Goal: Task Accomplishment & Management: Complete application form

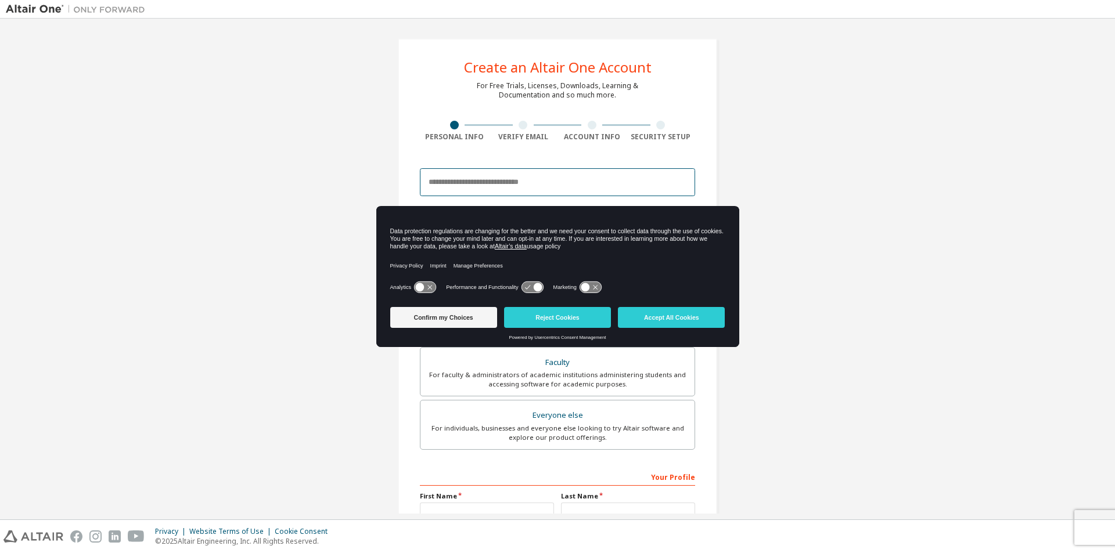
click at [448, 184] on input "email" at bounding box center [557, 182] width 275 height 28
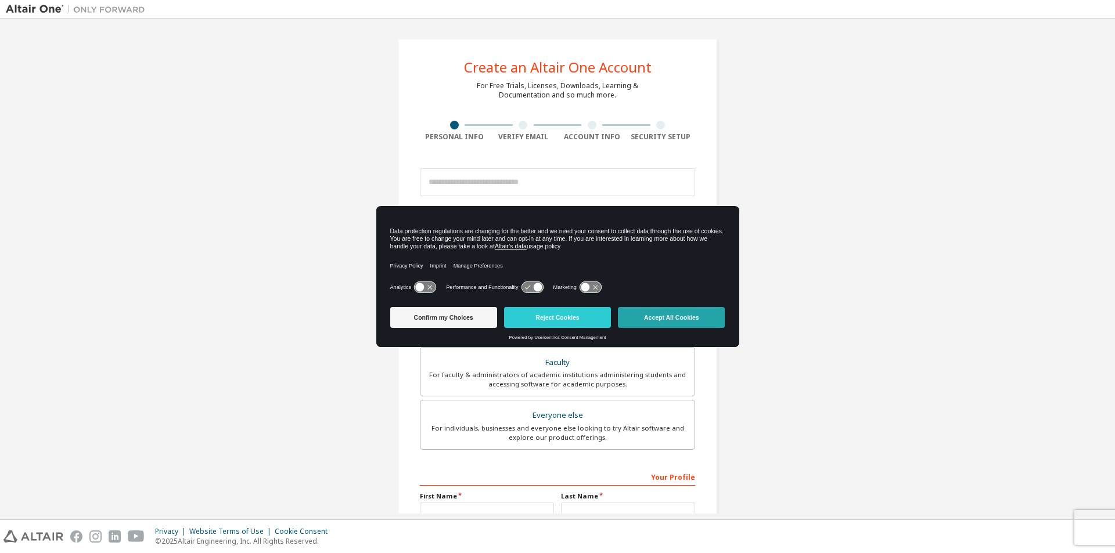
click at [677, 315] on button "Accept All Cookies" at bounding box center [671, 317] width 107 height 21
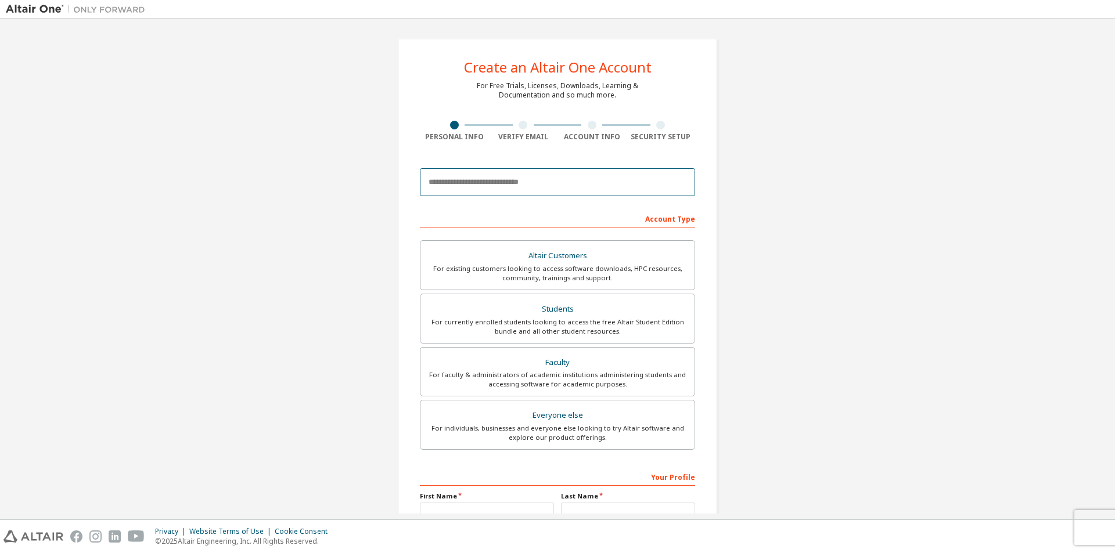
click at [450, 175] on input "email" at bounding box center [557, 182] width 275 height 28
click at [855, 295] on div "Create an Altair One Account For Free Trials, Licenses, Downloads, Learning & D…" at bounding box center [557, 331] width 1103 height 615
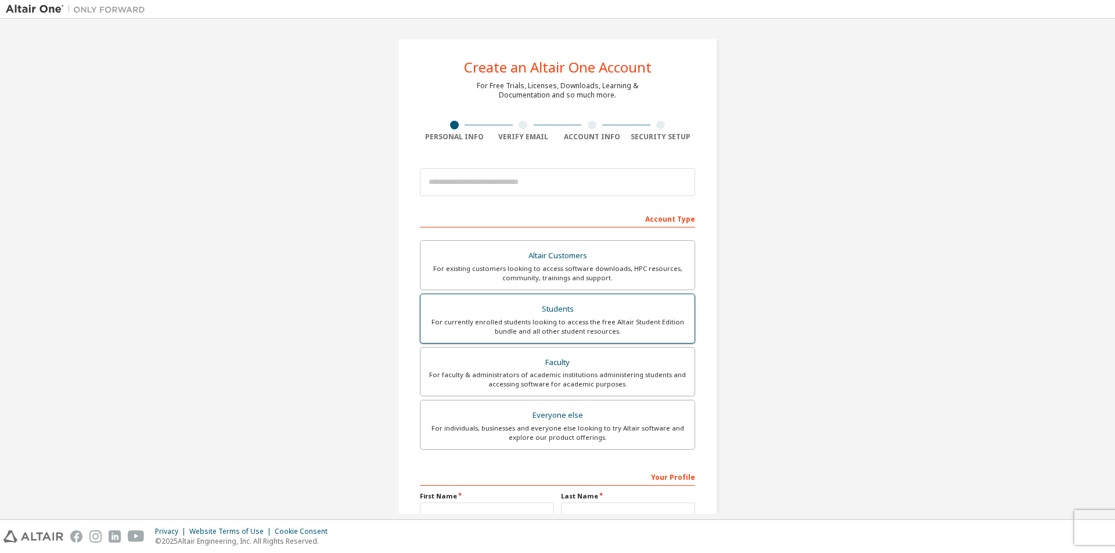
click at [630, 295] on label "Students For currently enrolled students looking to access the free Altair Stud…" at bounding box center [557, 319] width 275 height 50
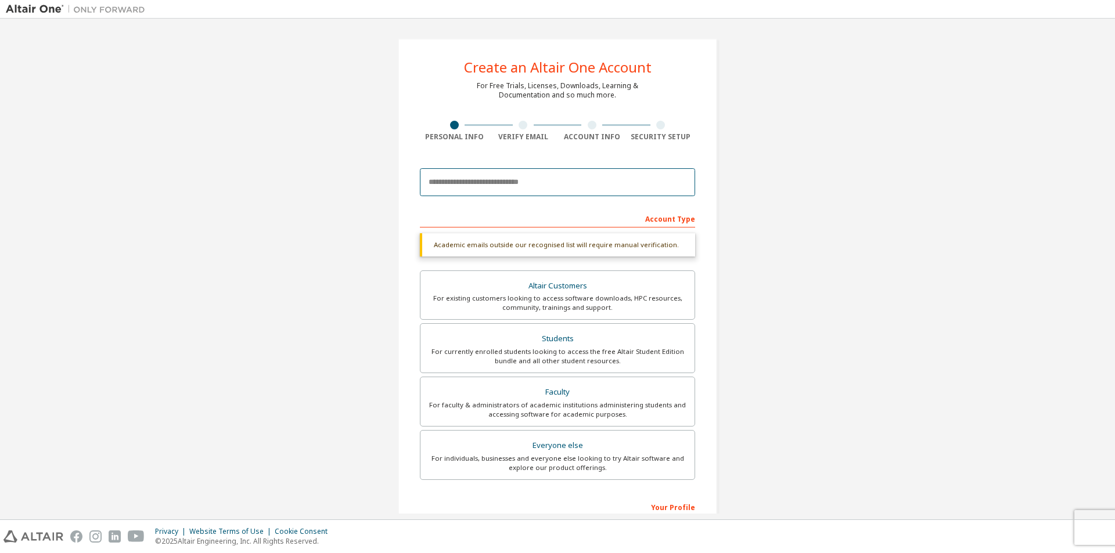
click at [510, 185] on input "email" at bounding box center [557, 182] width 275 height 28
type input "*"
paste input "**********"
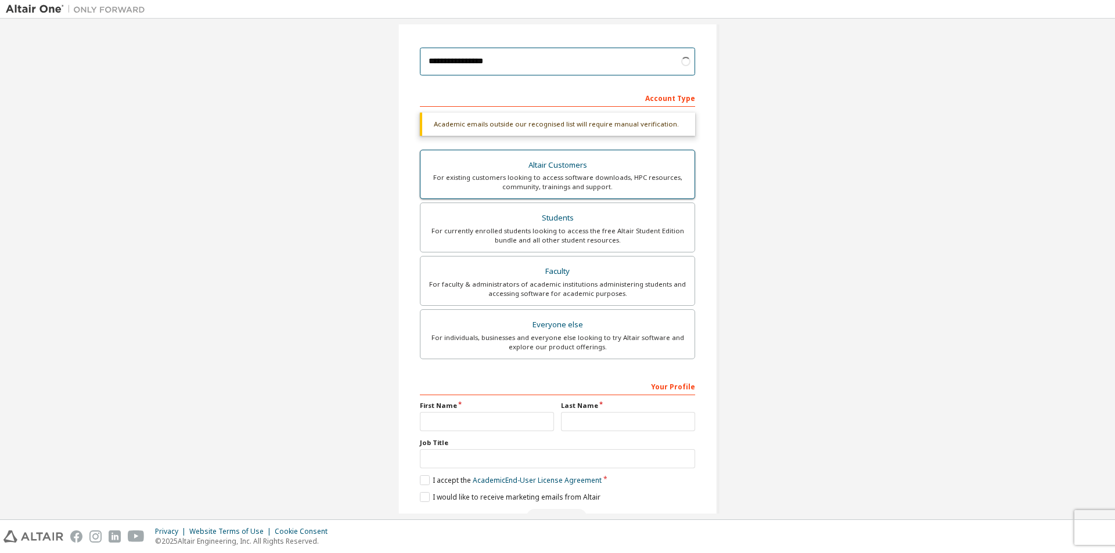
scroll to position [156, 0]
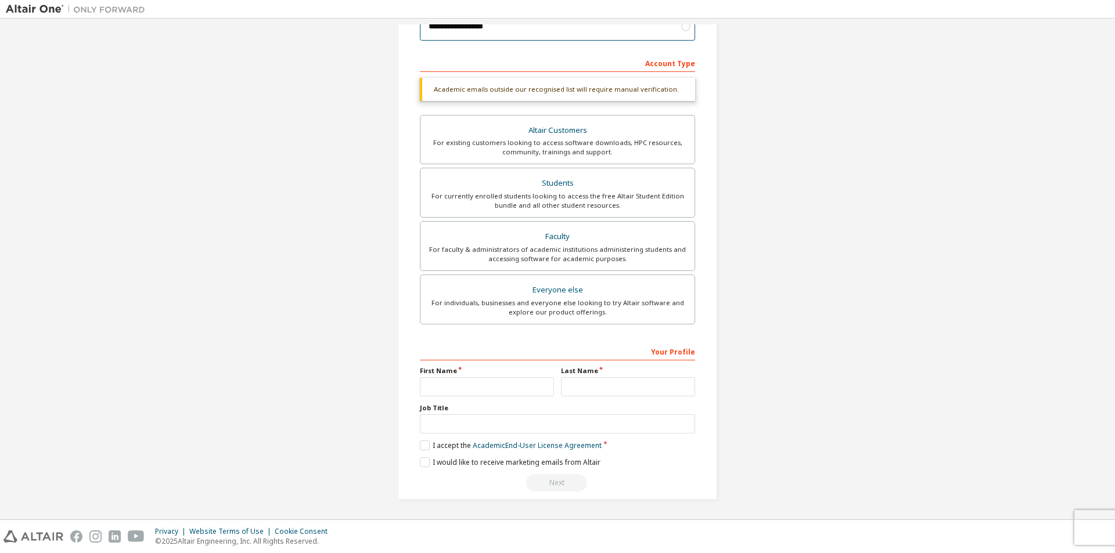
type input "**********"
click at [488, 387] on input "text" at bounding box center [487, 386] width 134 height 19
type input "**********"
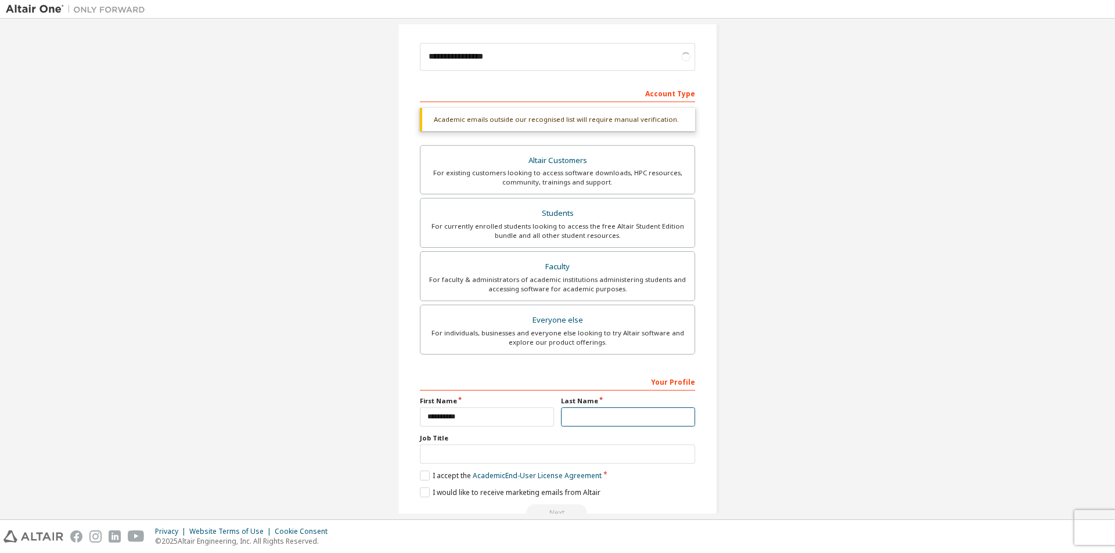
click at [613, 408] on input "text" at bounding box center [628, 417] width 134 height 19
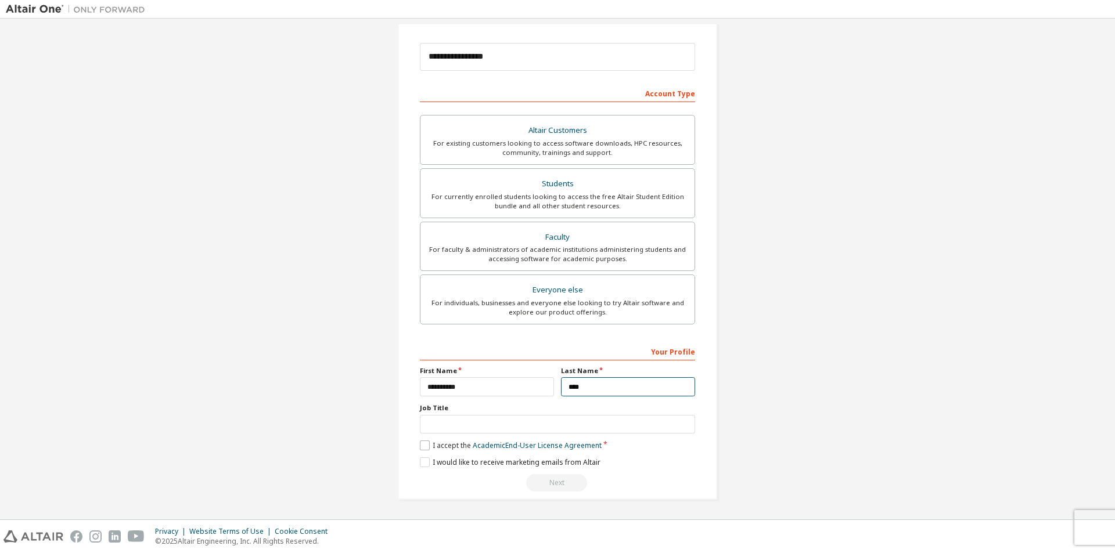
type input "****"
click at [425, 448] on label "I accept the Academic End-User License Agreement" at bounding box center [511, 446] width 182 height 10
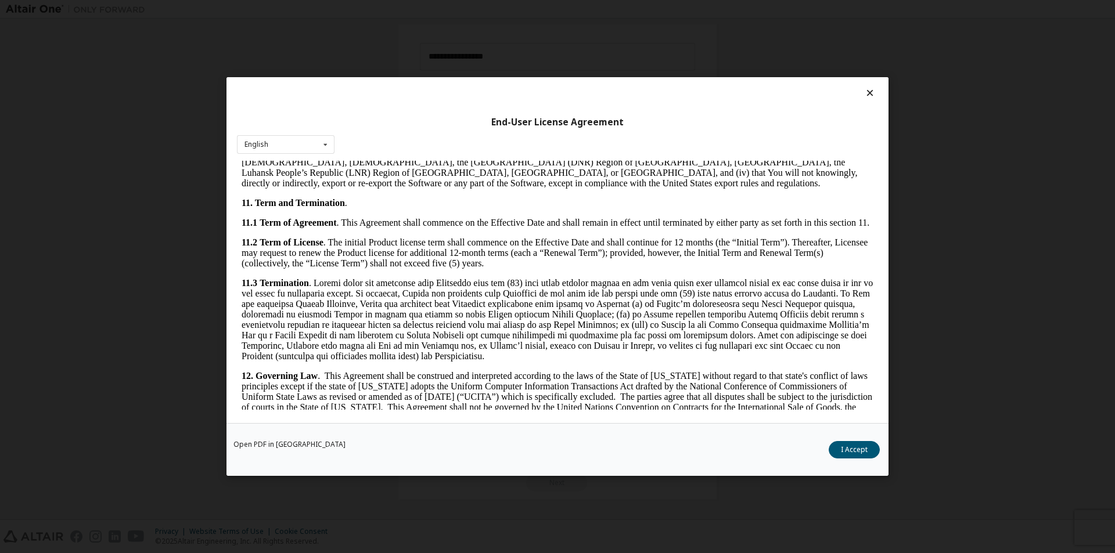
scroll to position [1741, 0]
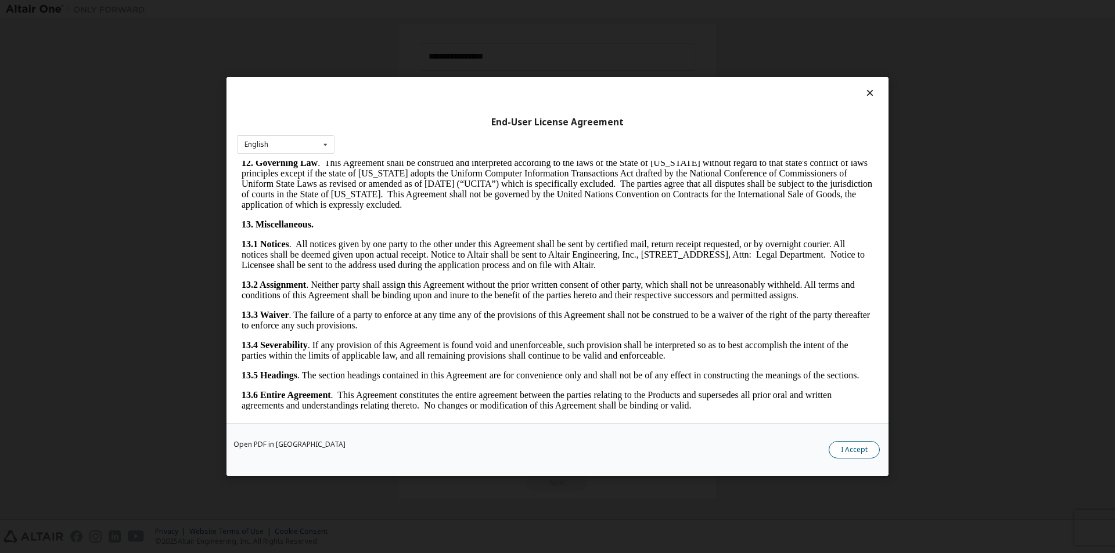
click at [848, 448] on button "I Accept" at bounding box center [854, 449] width 51 height 17
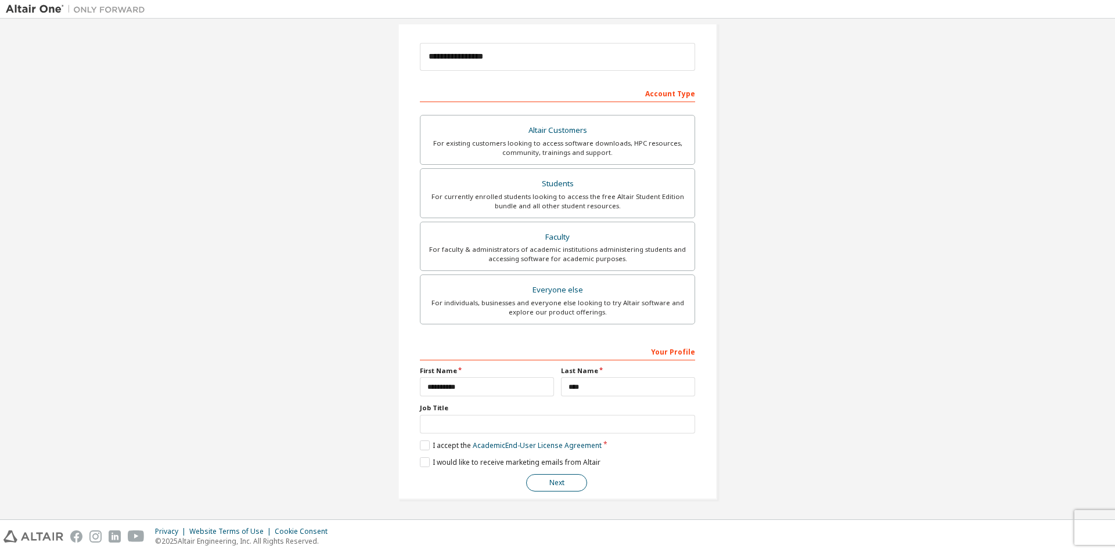
click at [560, 482] on button "Next" at bounding box center [556, 482] width 61 height 17
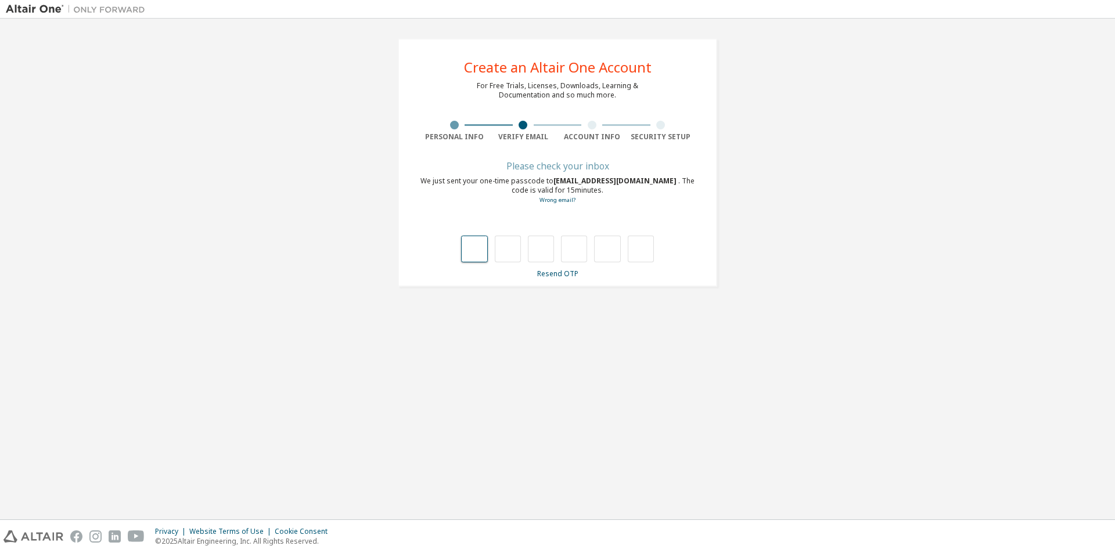
type input "*"
click at [545, 245] on input "*" at bounding box center [541, 249] width 26 height 27
click at [514, 253] on input "text" at bounding box center [508, 249] width 26 height 27
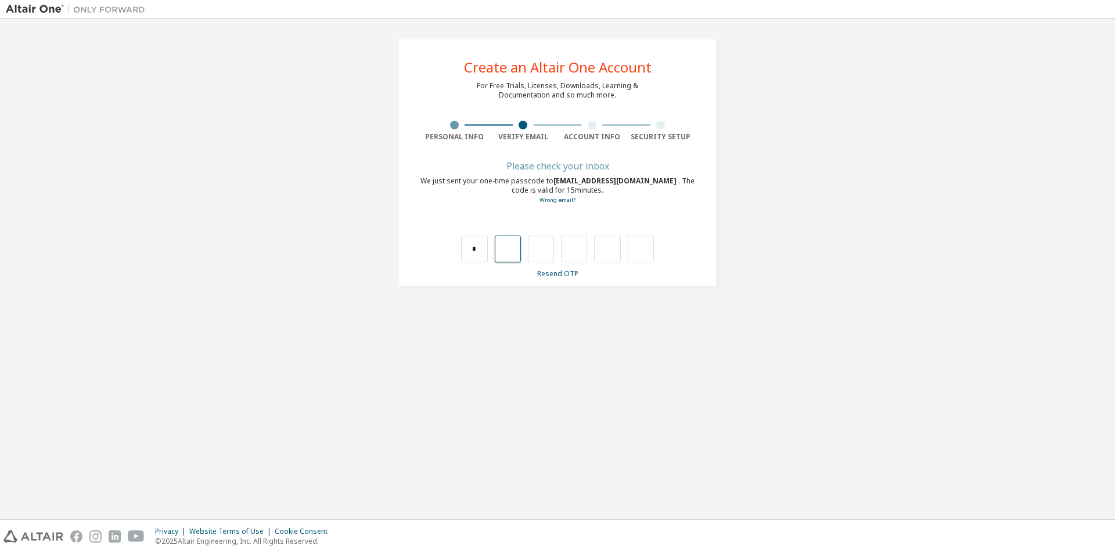
type input "*"
